Goal: Information Seeking & Learning: Learn about a topic

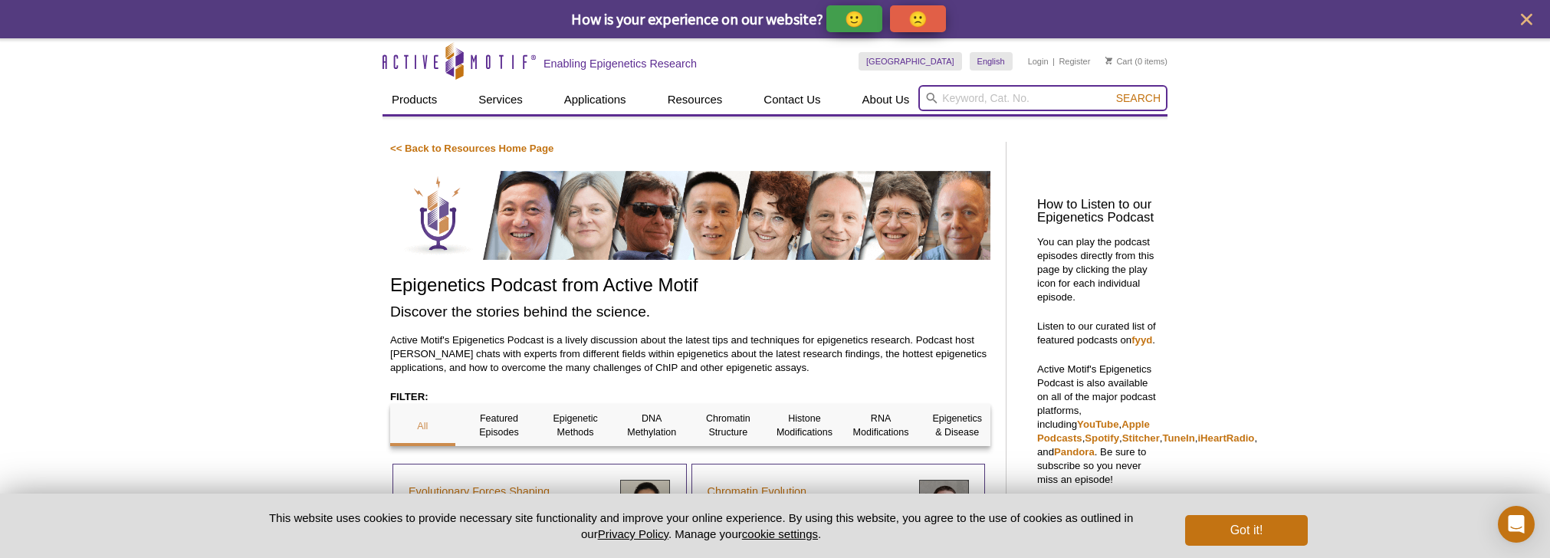
click at [962, 102] on input "search" at bounding box center [1043, 98] width 249 height 26
type input "steven"
click at [1112, 91] on button "Search" at bounding box center [1139, 98] width 54 height 14
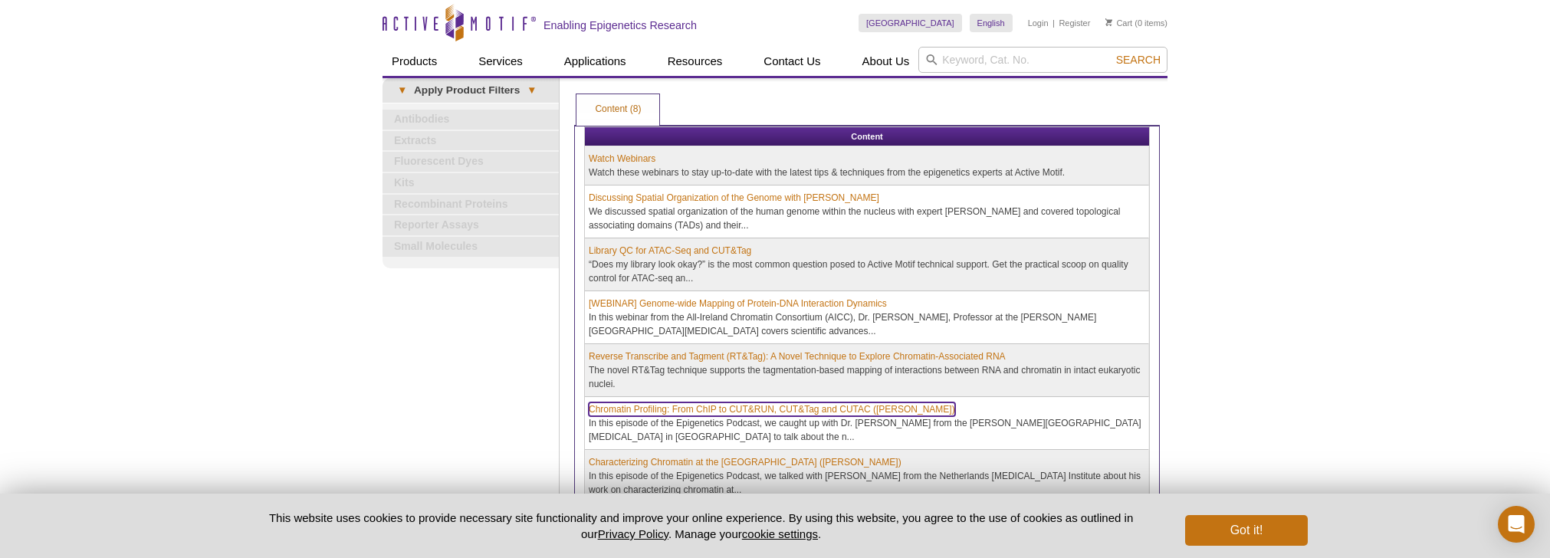
click at [847, 407] on link "Chromatin Profiling: From ChIP to CUT&RUN, CUT&Tag and CUTAC ([PERSON_NAME])" at bounding box center [772, 410] width 367 height 14
click at [546, 25] on h2 "Enabling Epigenetics Research" at bounding box center [620, 25] width 153 height 14
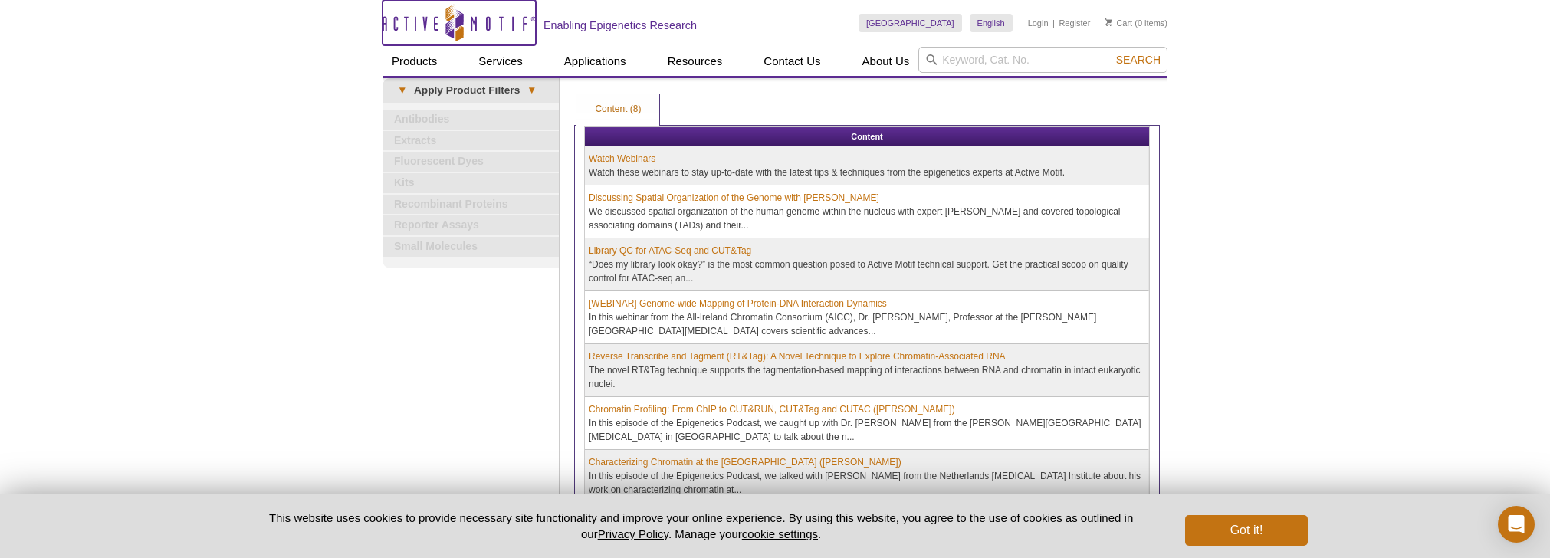
click at [511, 28] on icon "Active Motif Logo" at bounding box center [459, 23] width 153 height 38
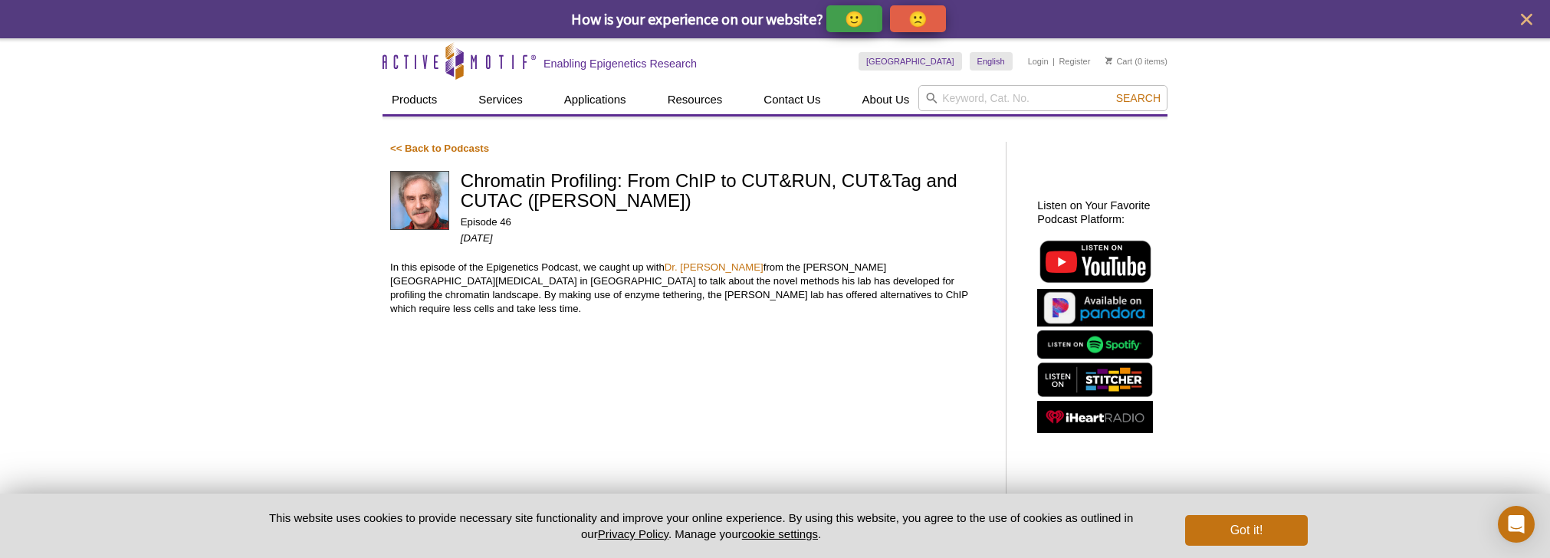
click at [720, 225] on p "Episode 46" at bounding box center [726, 222] width 531 height 14
drag, startPoint x: 472, startPoint y: 481, endPoint x: 487, endPoint y: 442, distance: 41.3
click at [472, 479] on div "<< Back to Podcasts Chromatin Profiling: From ChIP to CUT&RUN, CUT&Tag and CUTA…" at bounding box center [690, 392] width 600 height 500
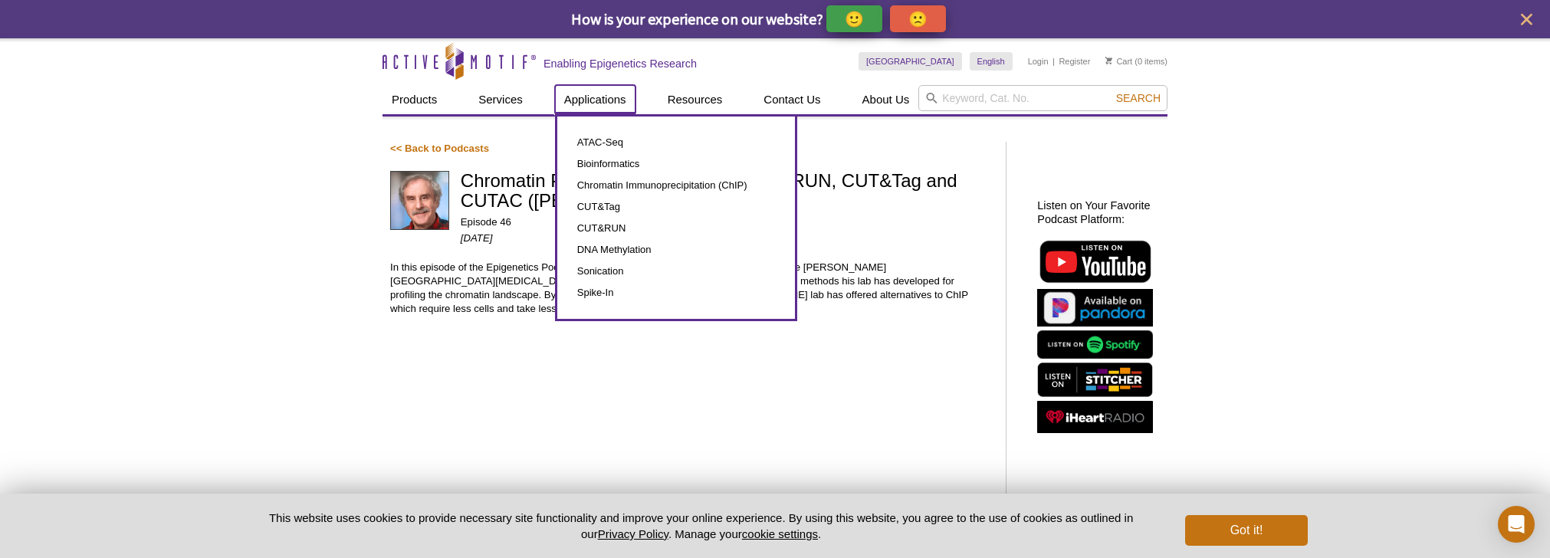
click at [585, 97] on link "Applications" at bounding box center [595, 99] width 81 height 29
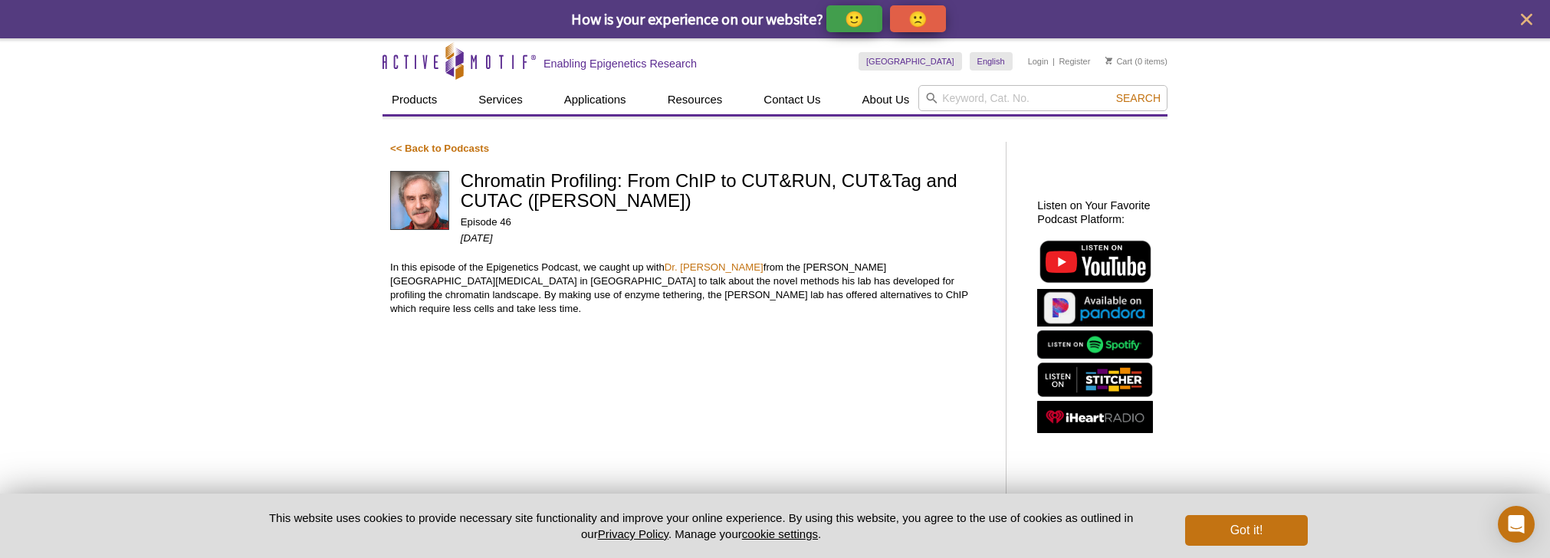
click at [540, 58] on div "Skip to content Active Motif Logo Enabling Epigenetics Research" at bounding box center [621, 60] width 476 height 45
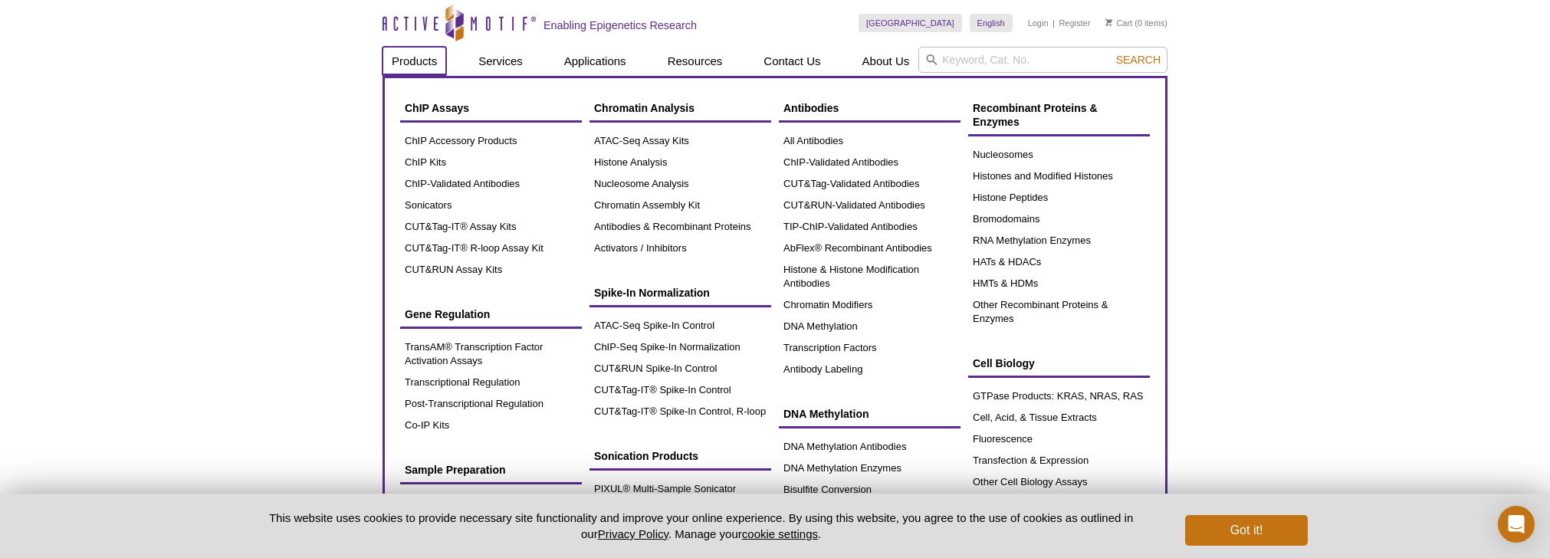
click at [423, 61] on link "Products" at bounding box center [415, 61] width 64 height 29
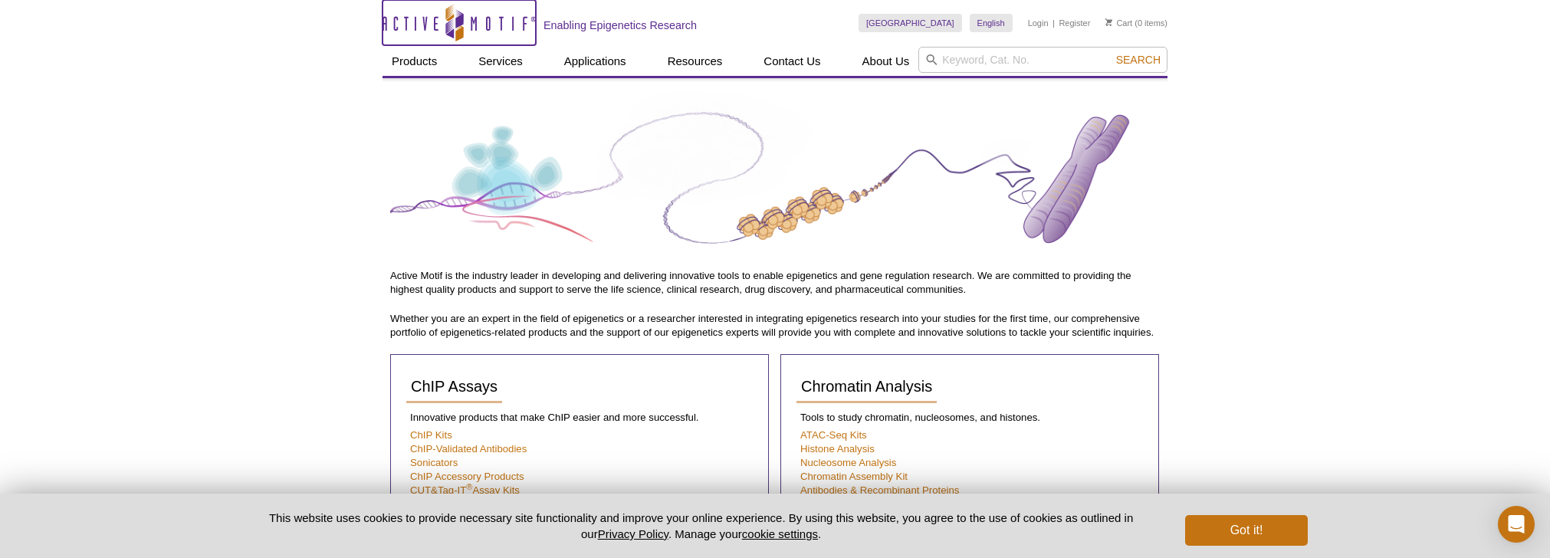
click at [478, 24] on icon "Active Motif Logo" at bounding box center [459, 23] width 153 height 38
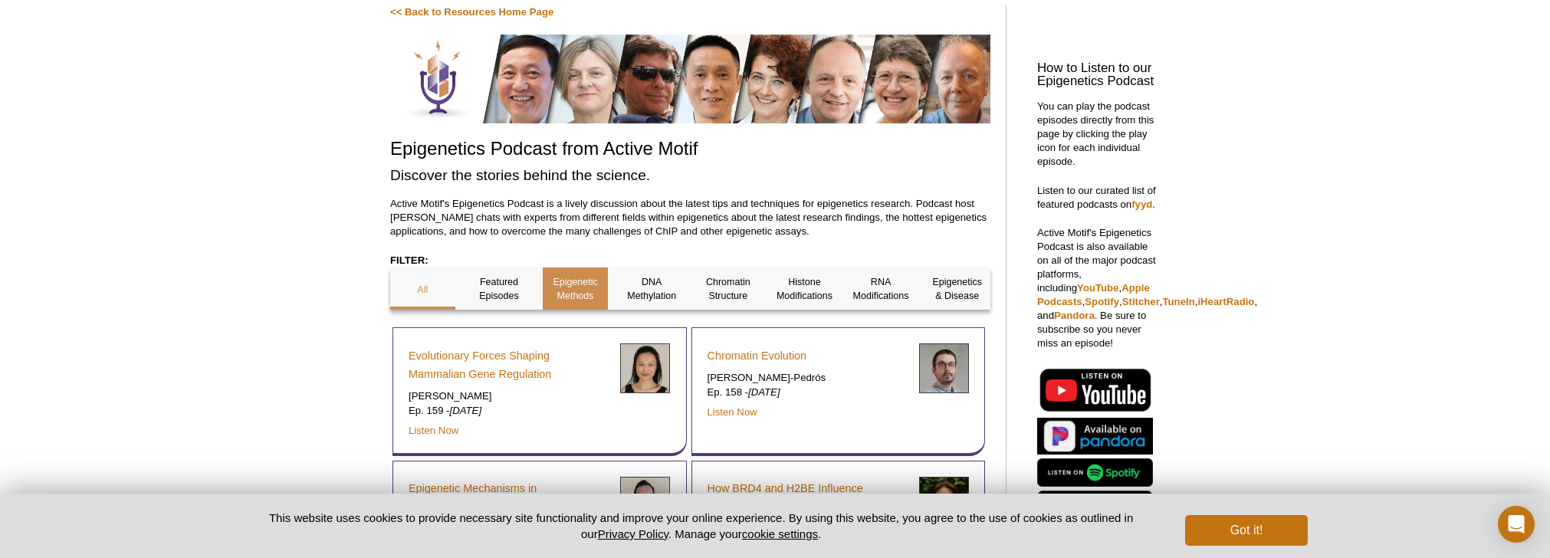
scroll to position [136, 0]
click at [622, 304] on div "DNA Methylation" at bounding box center [652, 289] width 65 height 42
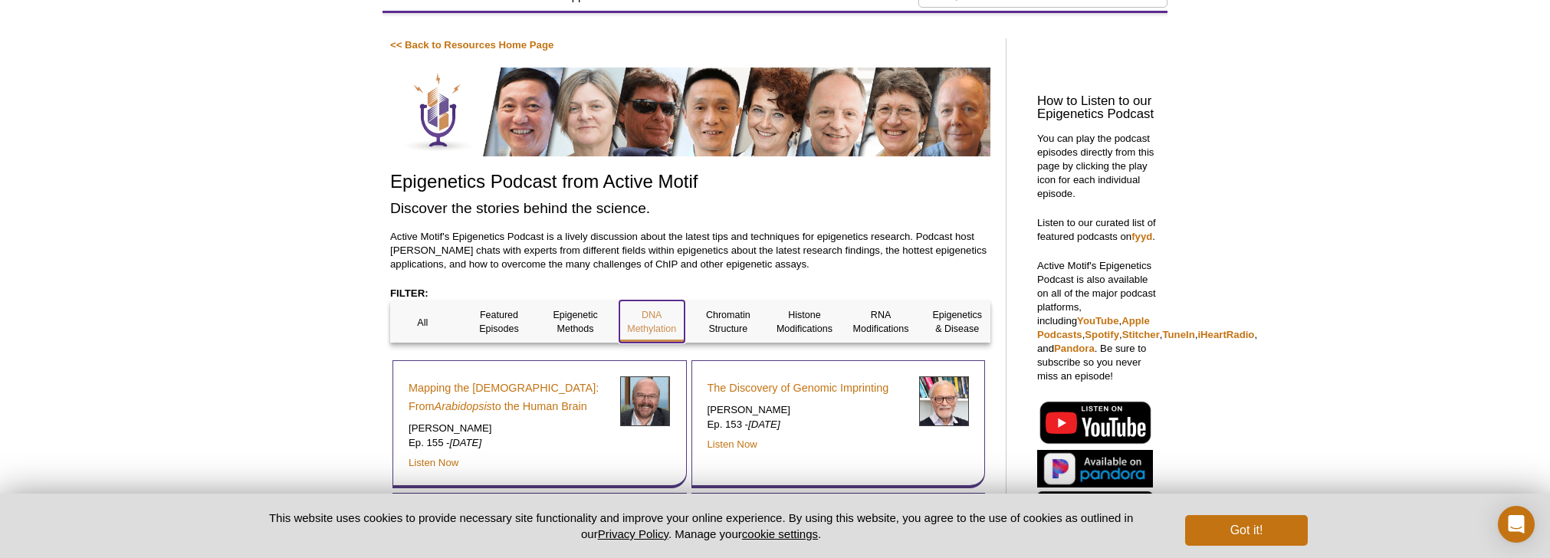
scroll to position [123, 0]
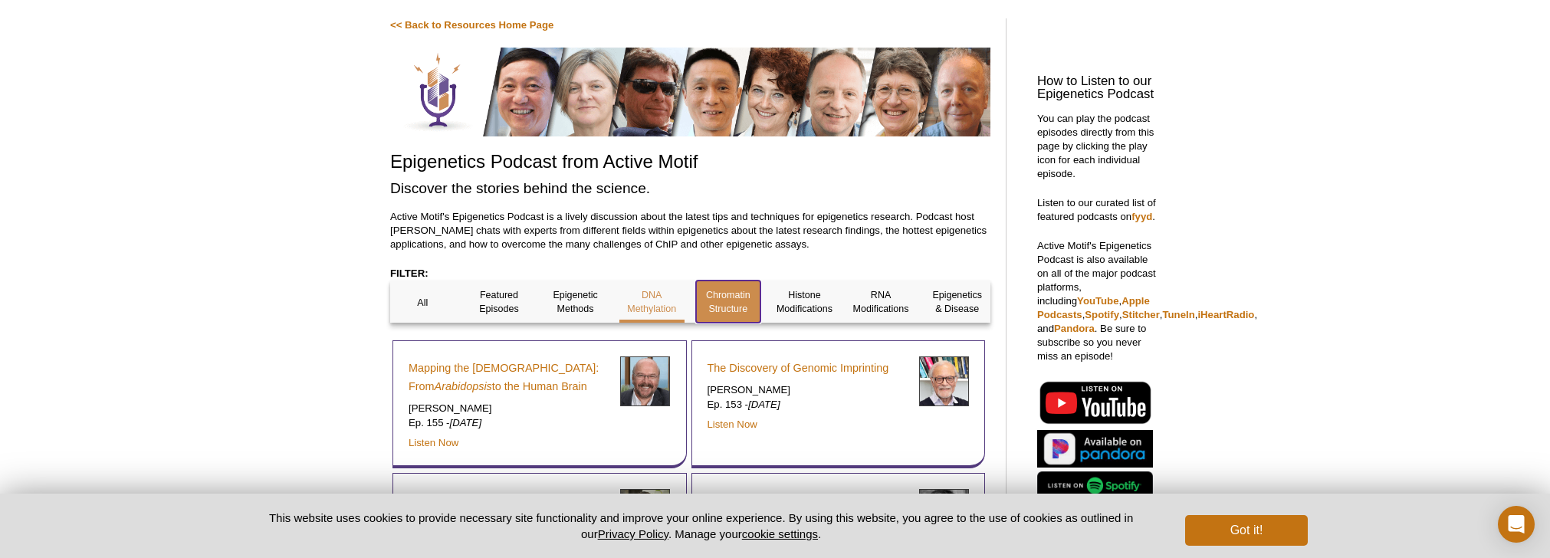
click at [715, 307] on p "Chromatin Structure" at bounding box center [728, 302] width 65 height 28
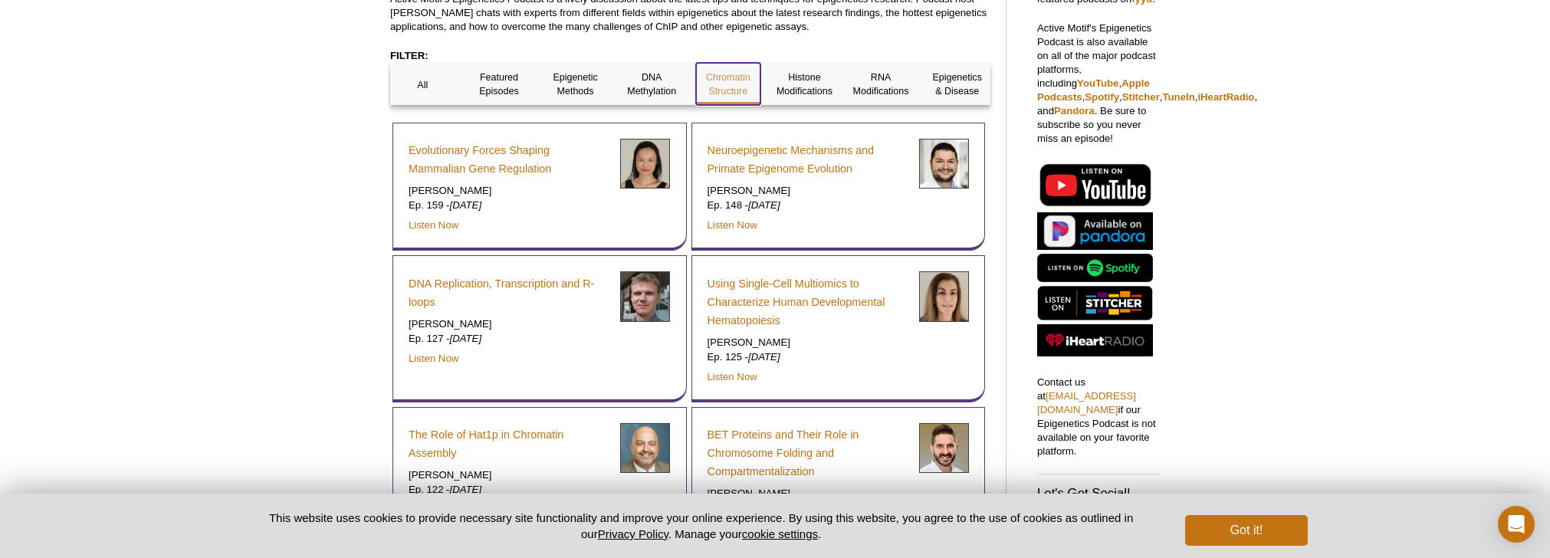
scroll to position [232, 0]
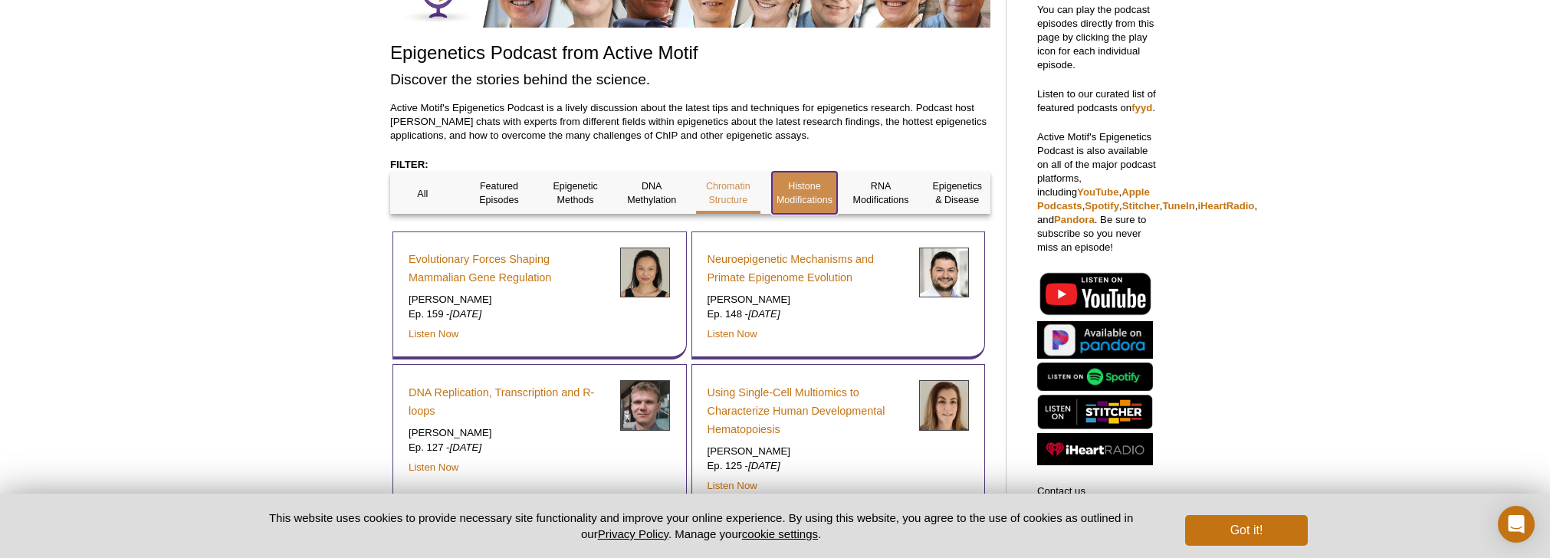
click at [803, 175] on div "Histone Modifications" at bounding box center [804, 193] width 65 height 42
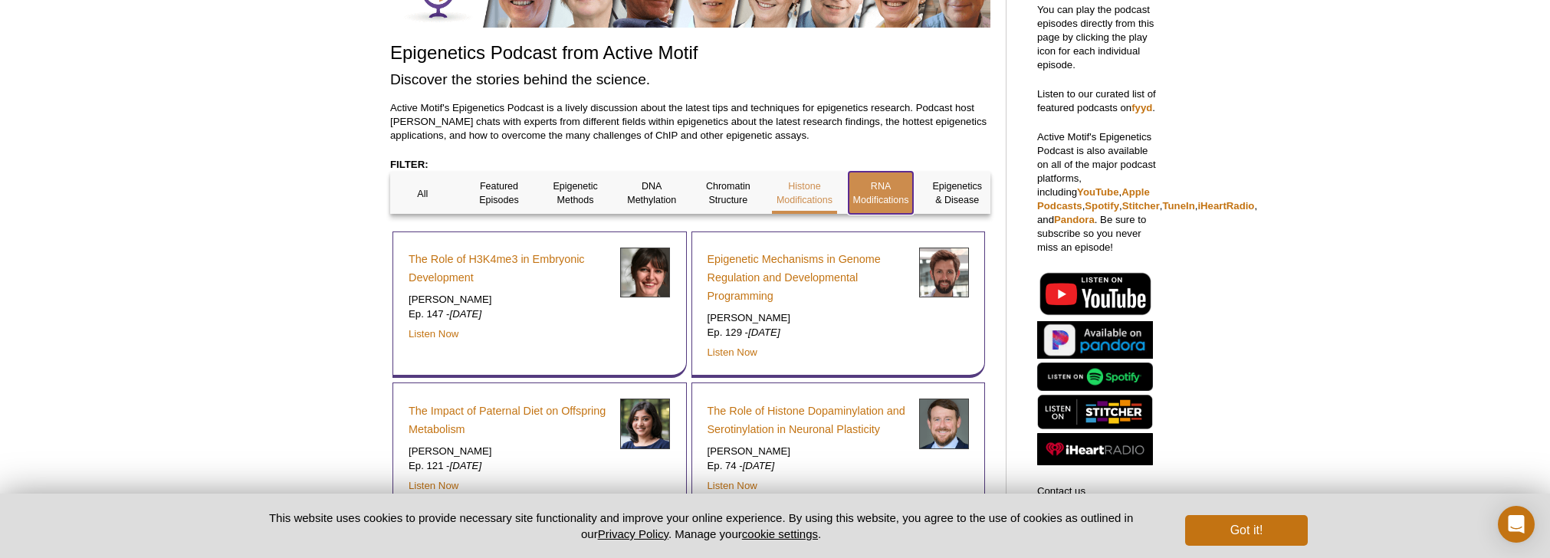
click at [873, 185] on p "RNA Modifications" at bounding box center [881, 193] width 65 height 28
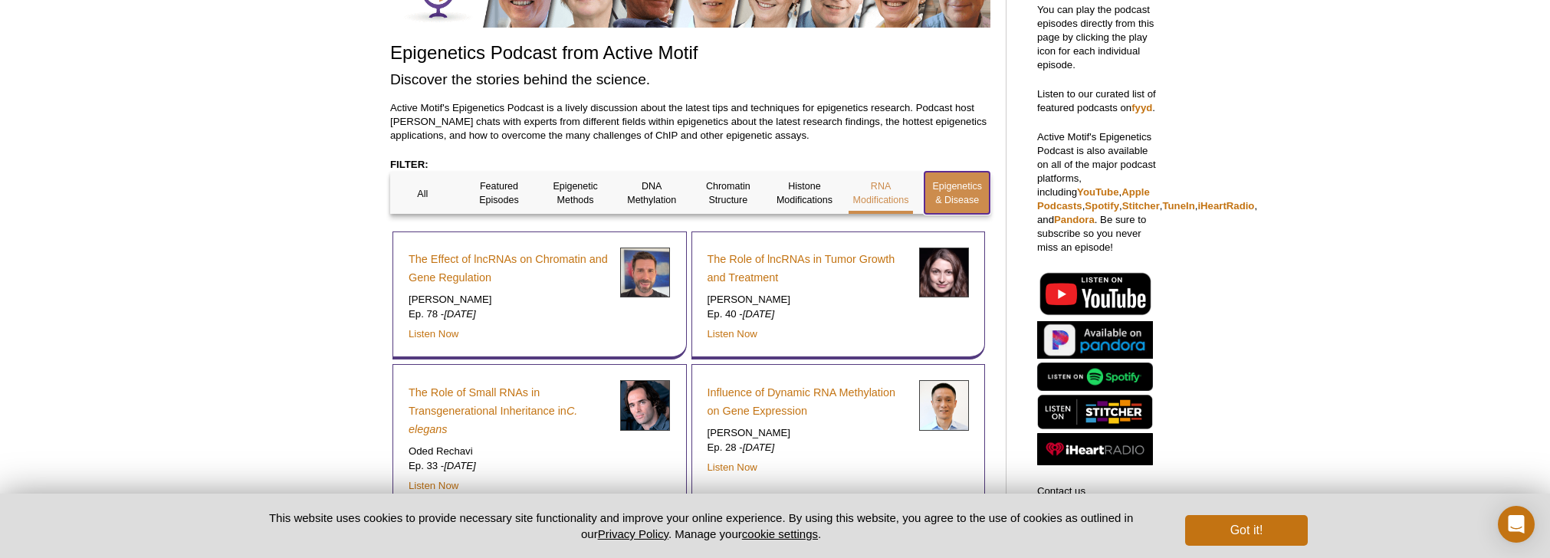
click at [939, 187] on p "Epigenetics & Disease" at bounding box center [957, 193] width 65 height 28
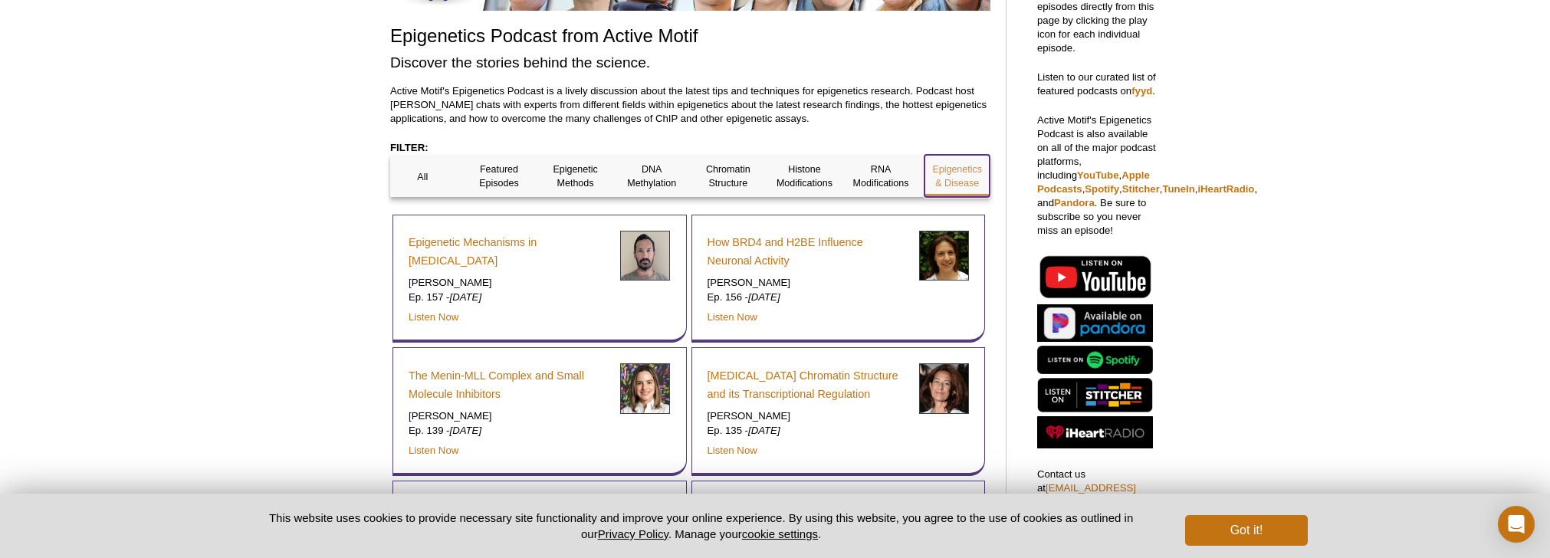
scroll to position [0, 0]
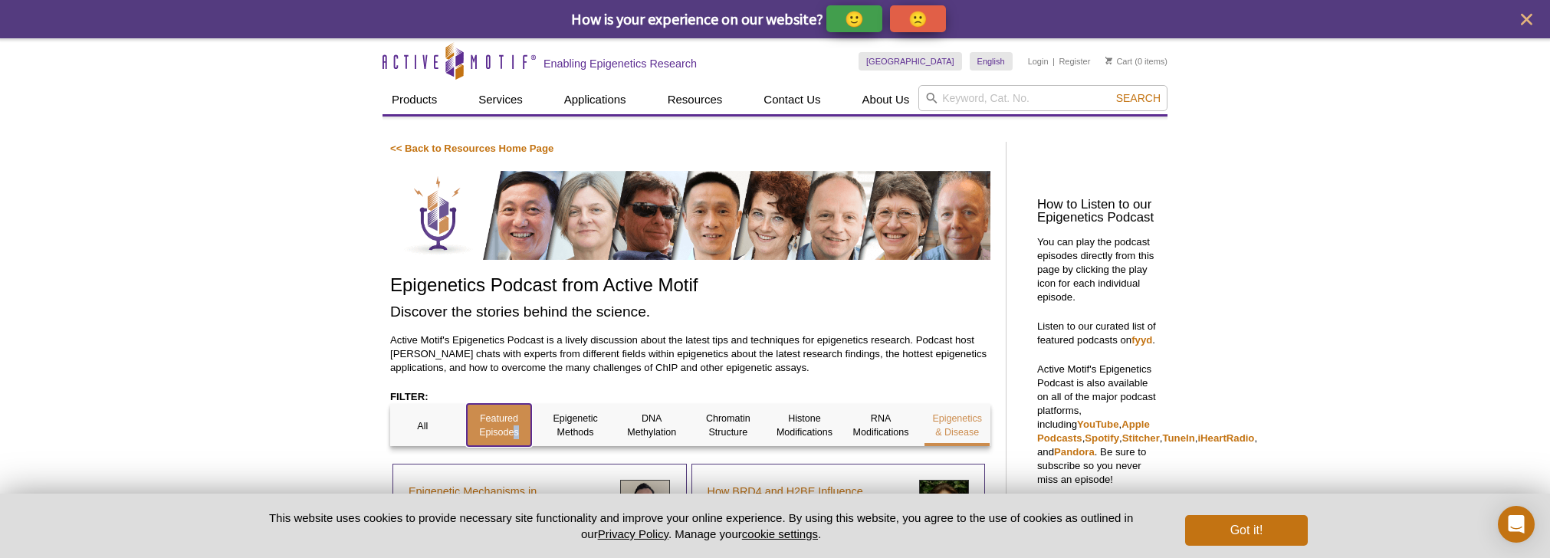
click at [511, 429] on p "Featured Episodes" at bounding box center [499, 426] width 65 height 28
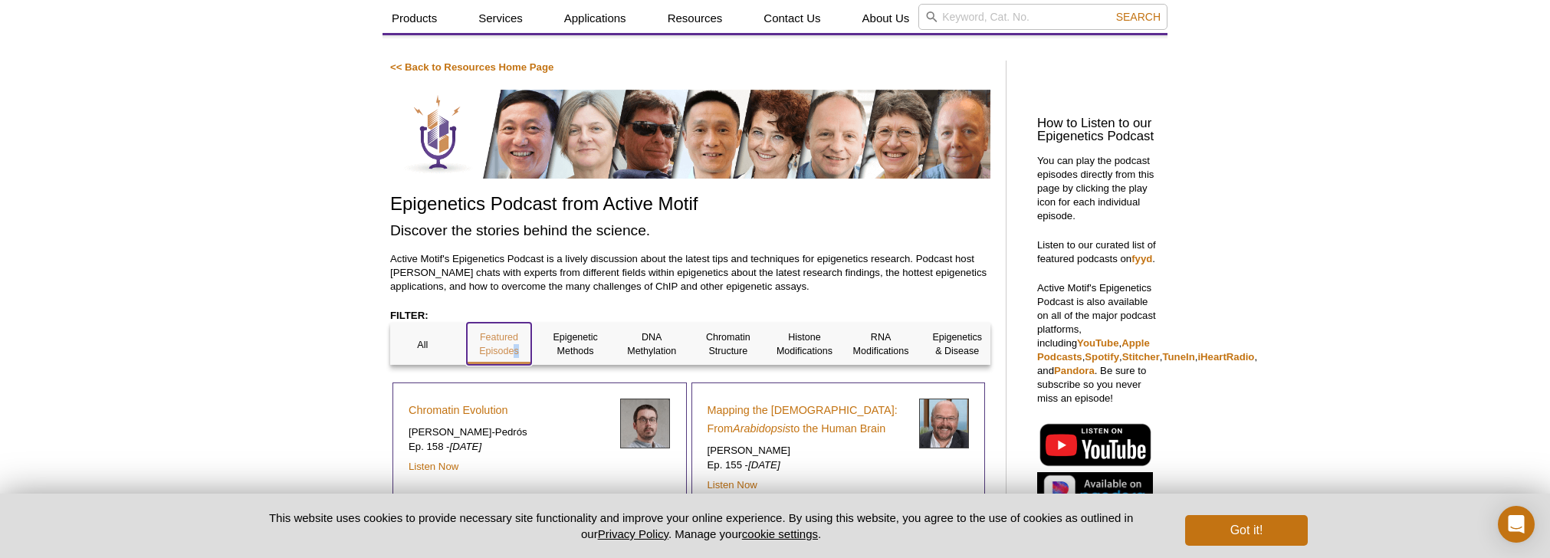
scroll to position [107, 0]
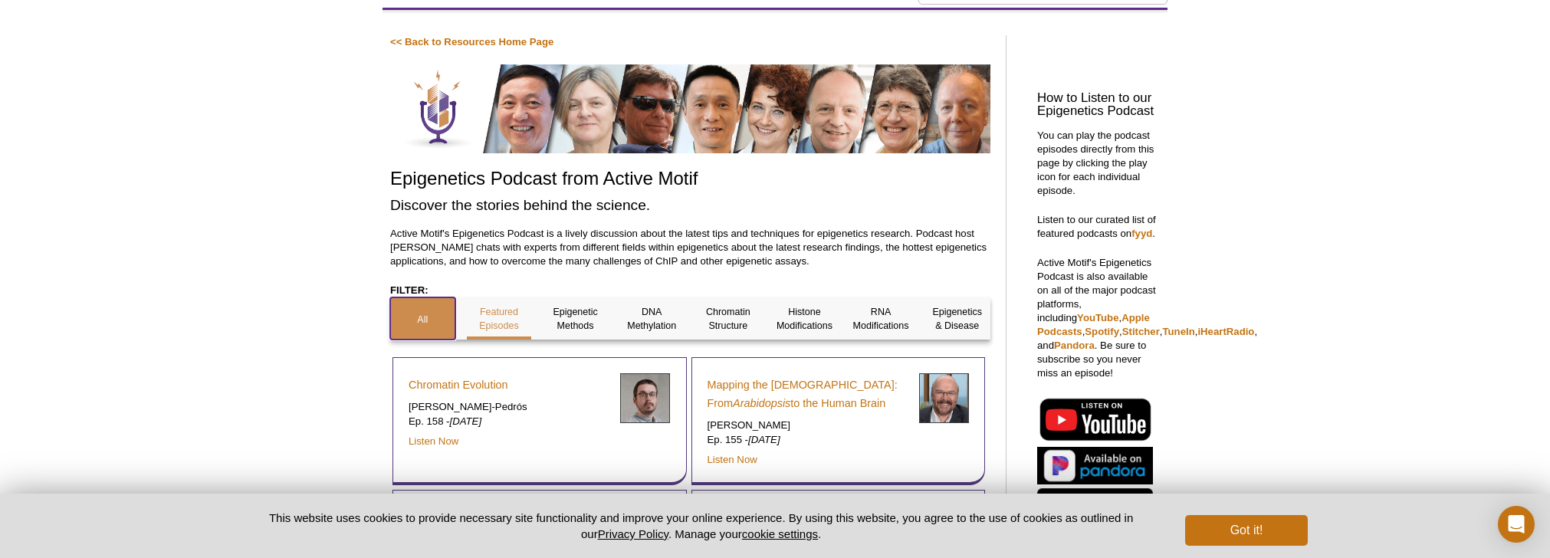
click at [400, 316] on p "All" at bounding box center [422, 320] width 65 height 14
